Goal: Information Seeking & Learning: Find specific page/section

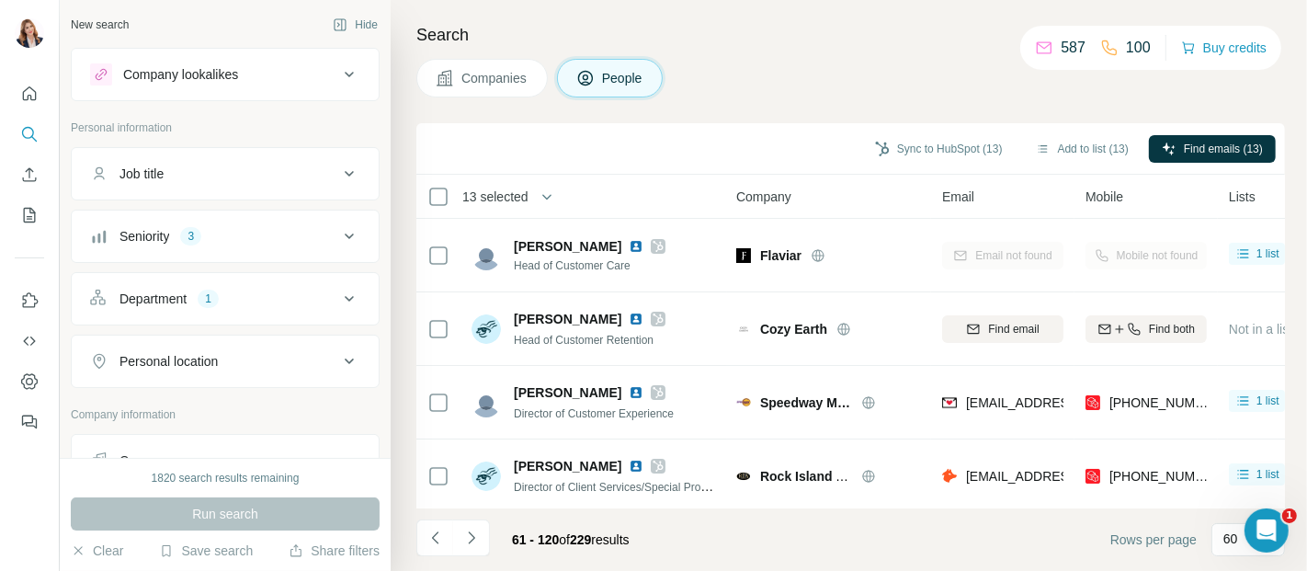
scroll to position [4133, 0]
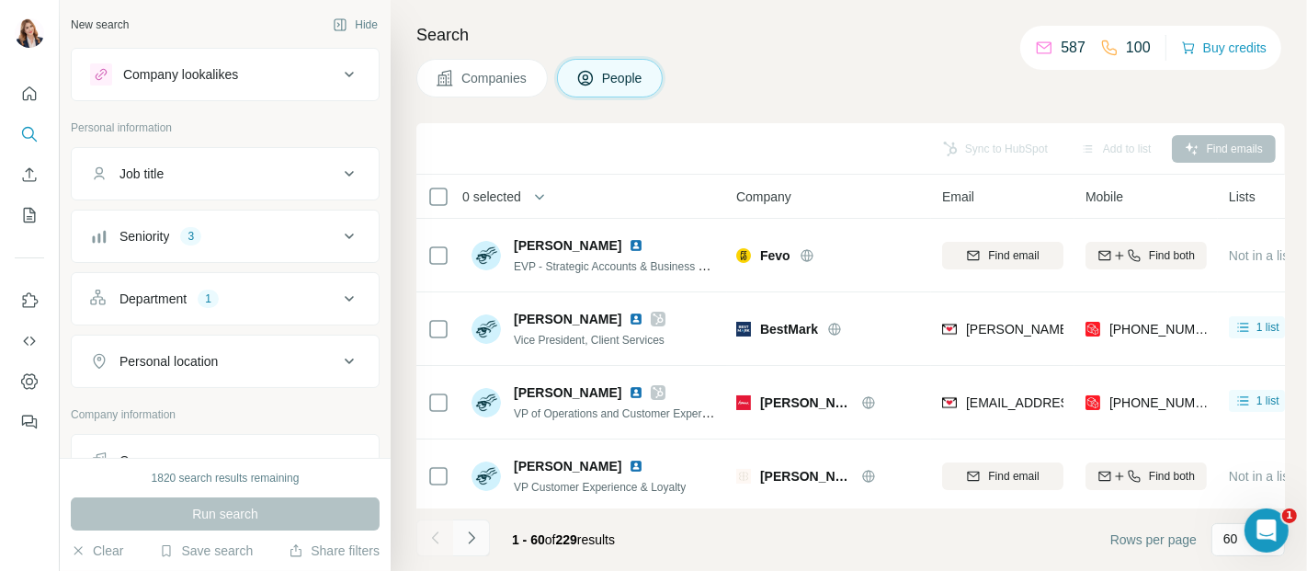
click at [470, 535] on icon "Navigate to next page" at bounding box center [471, 538] width 18 height 18
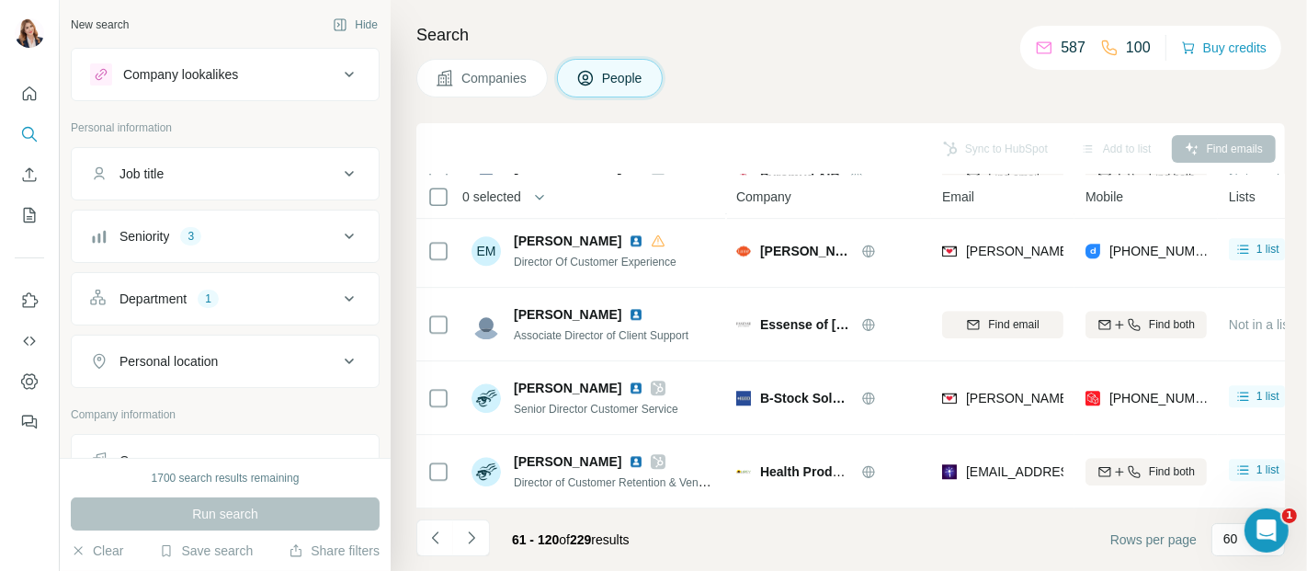
scroll to position [4133, 0]
click at [473, 540] on icon "Navigate to next page" at bounding box center [471, 538] width 18 height 18
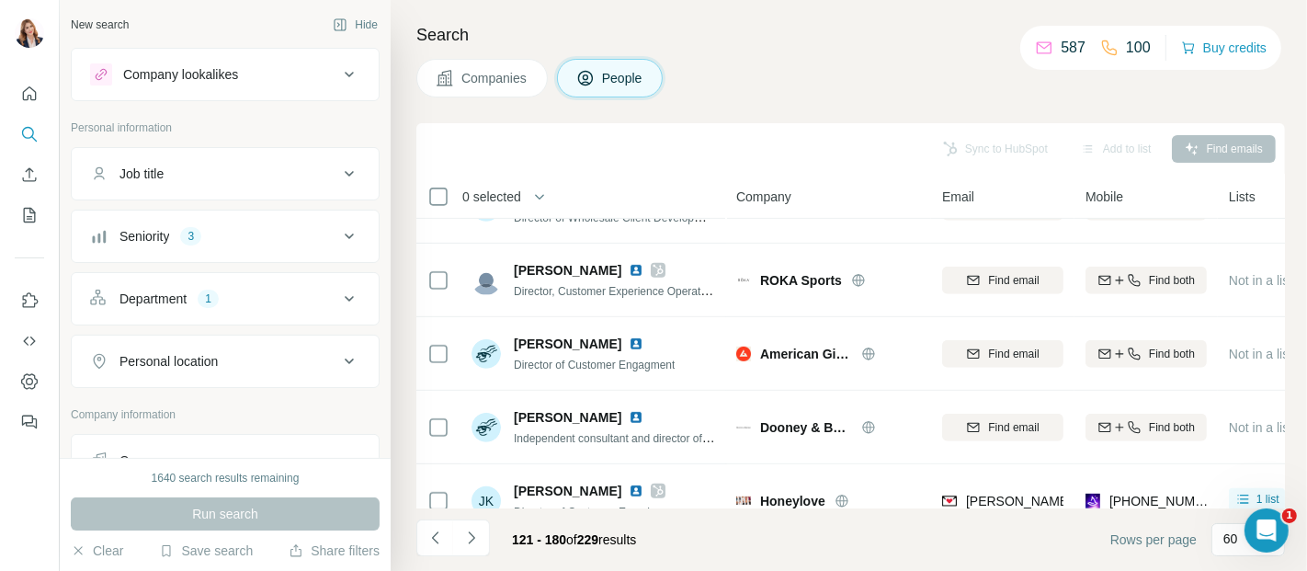
scroll to position [714, 0]
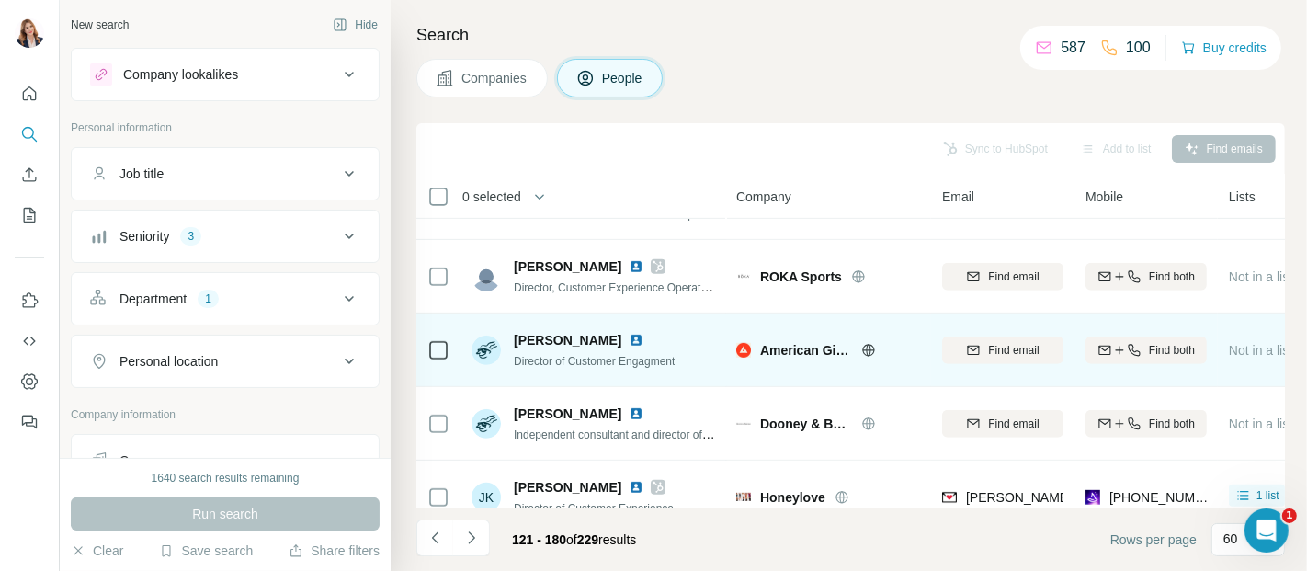
click at [439, 339] on icon at bounding box center [438, 350] width 22 height 22
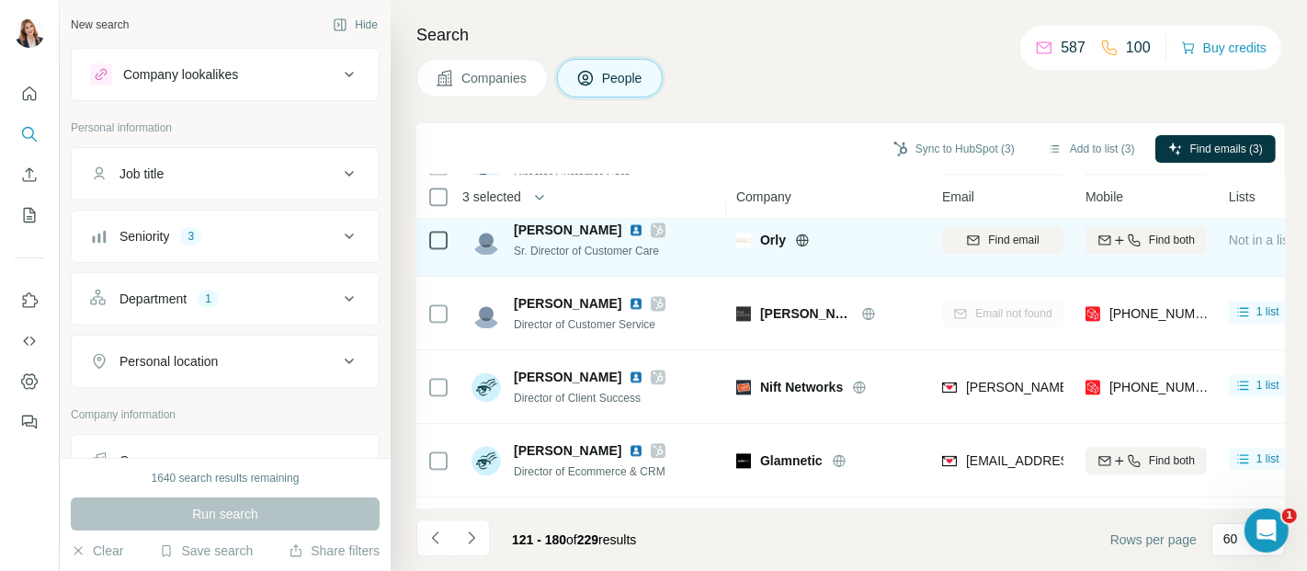
scroll to position [3574, 0]
